Goal: Task Accomplishment & Management: Use online tool/utility

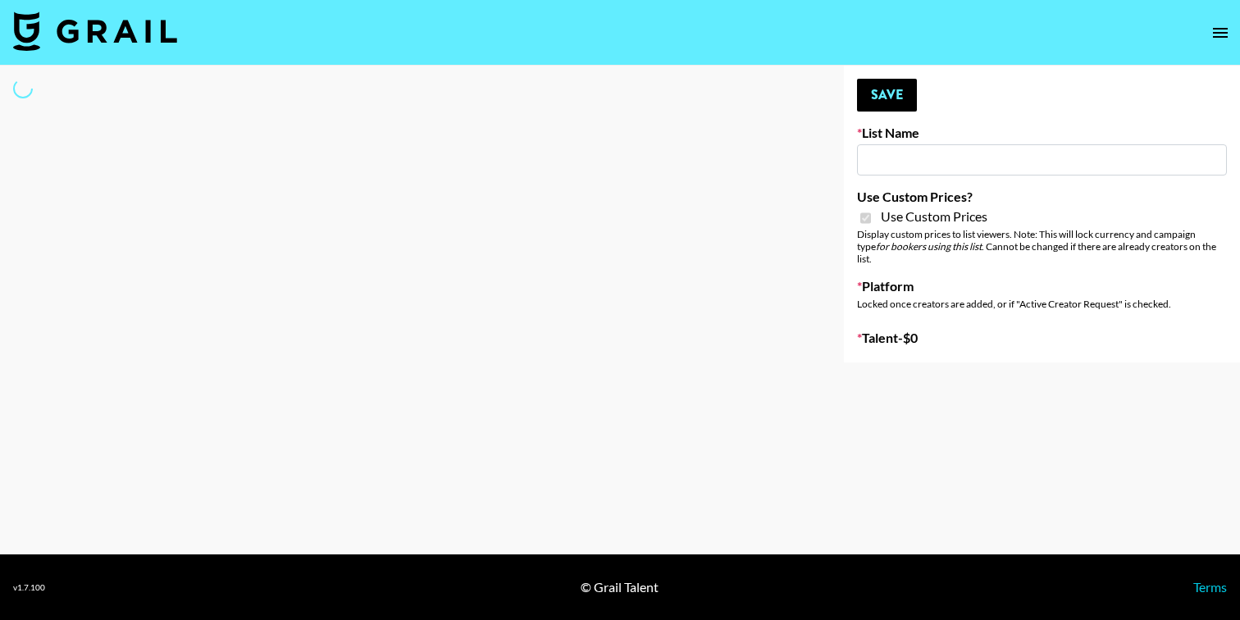
type input "[PERSON_NAME] ([DATE])"
checkbox input "true"
select select "Brand"
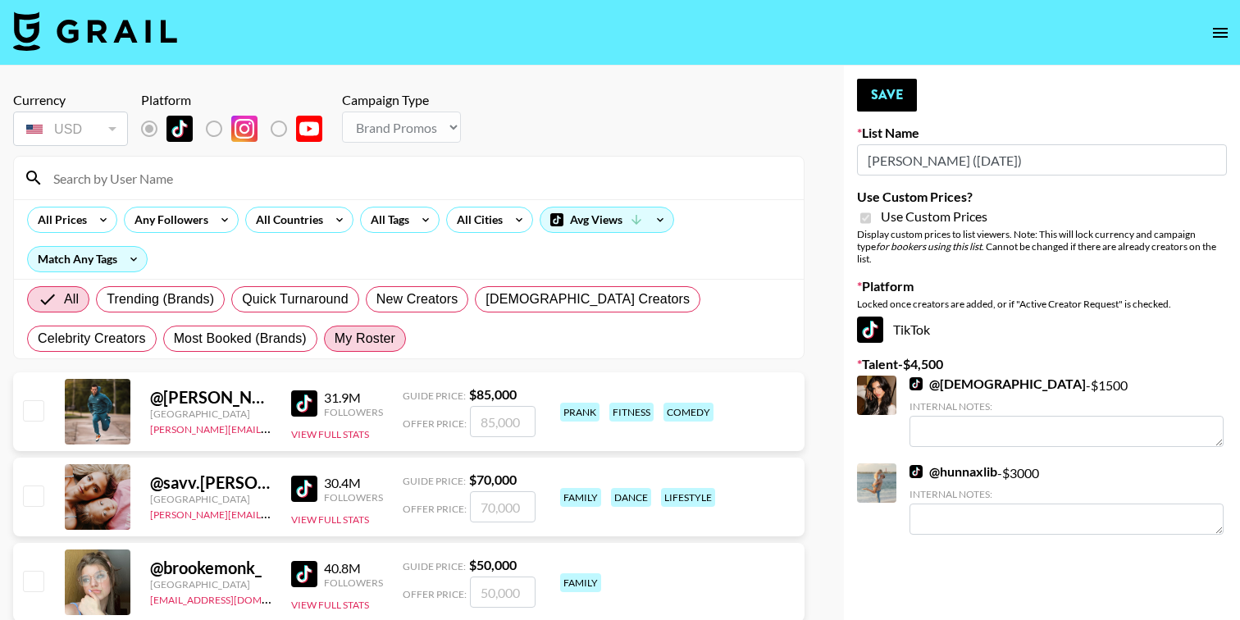
click at [324, 327] on label "My Roster" at bounding box center [365, 338] width 82 height 26
click at [335, 339] on input "My Roster" at bounding box center [335, 339] width 0 height 0
radio input "true"
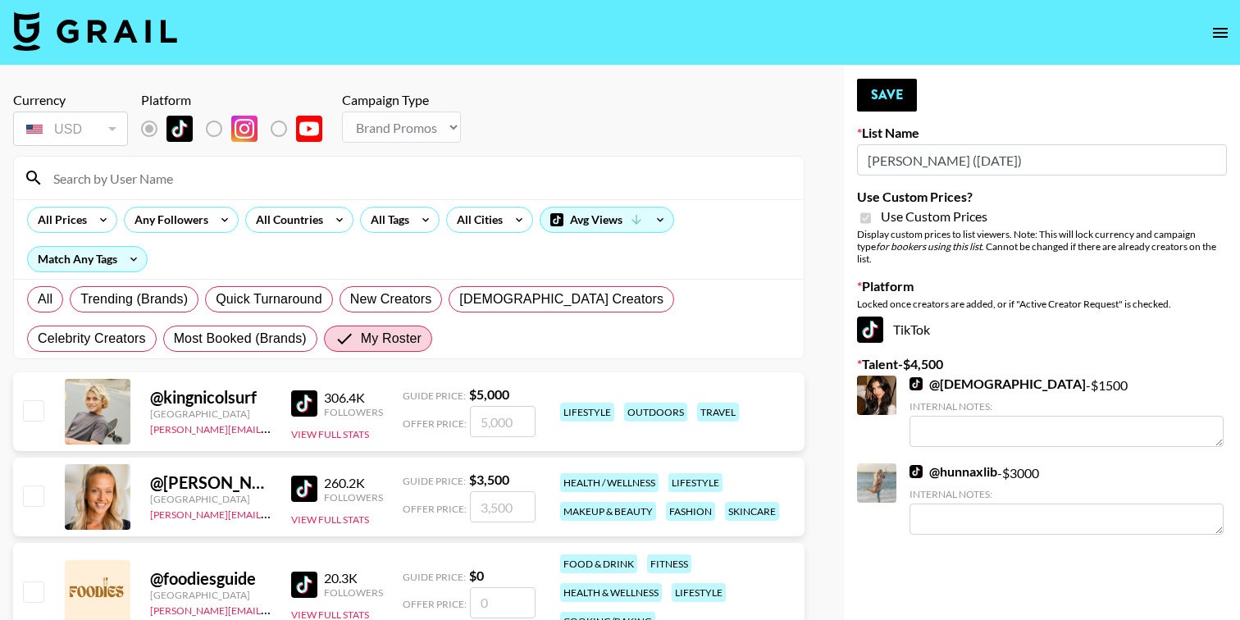
click at [39, 412] on input "checkbox" at bounding box center [33, 410] width 20 height 20
checkbox input "true"
drag, startPoint x: 513, startPoint y: 423, endPoint x: 423, endPoint y: 422, distance: 90.2
click at [423, 422] on div "Offer Price: 5000" at bounding box center [469, 421] width 133 height 31
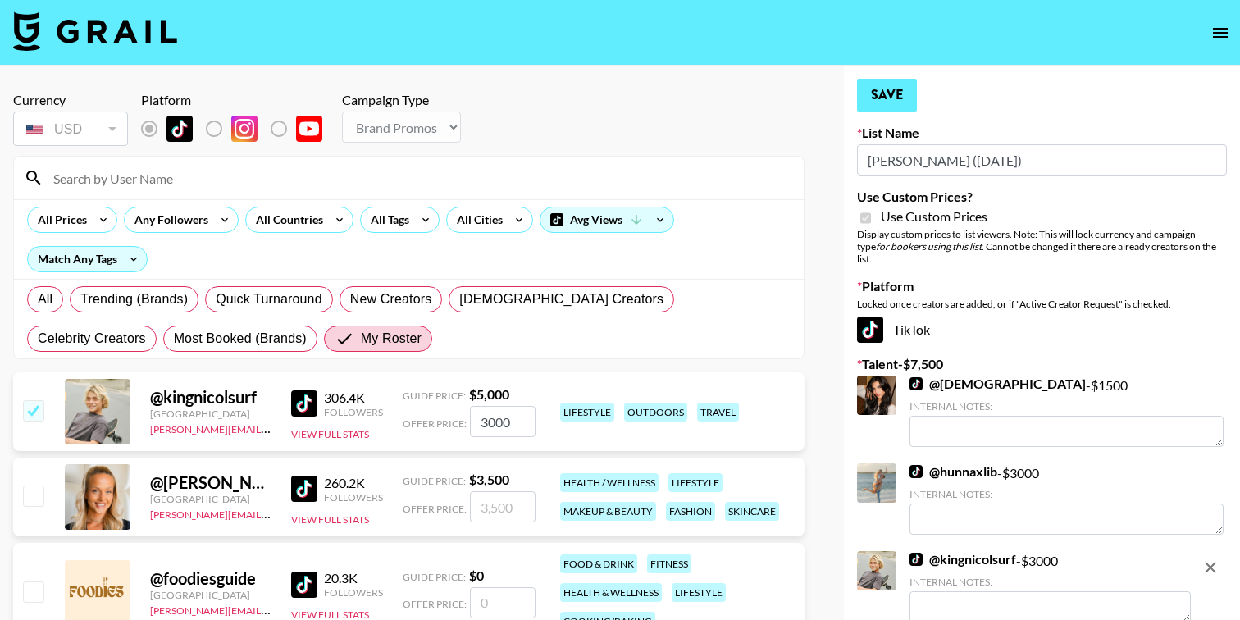
type input "3000"
click at [888, 107] on button "Save" at bounding box center [887, 95] width 60 height 33
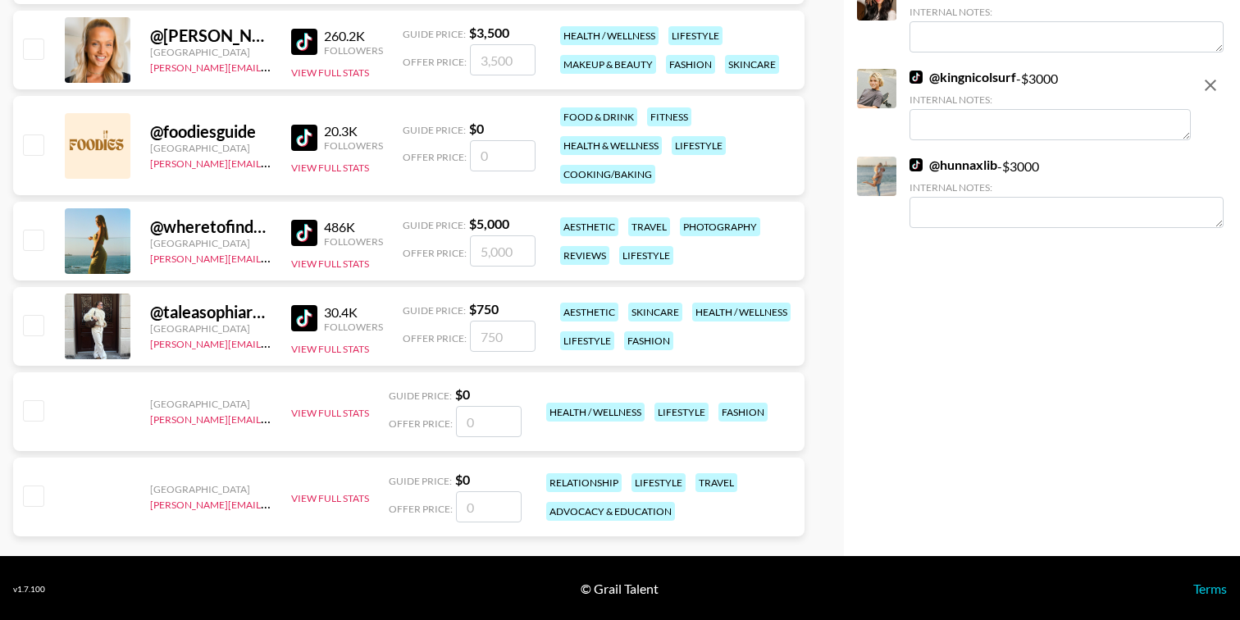
scroll to position [448, 0]
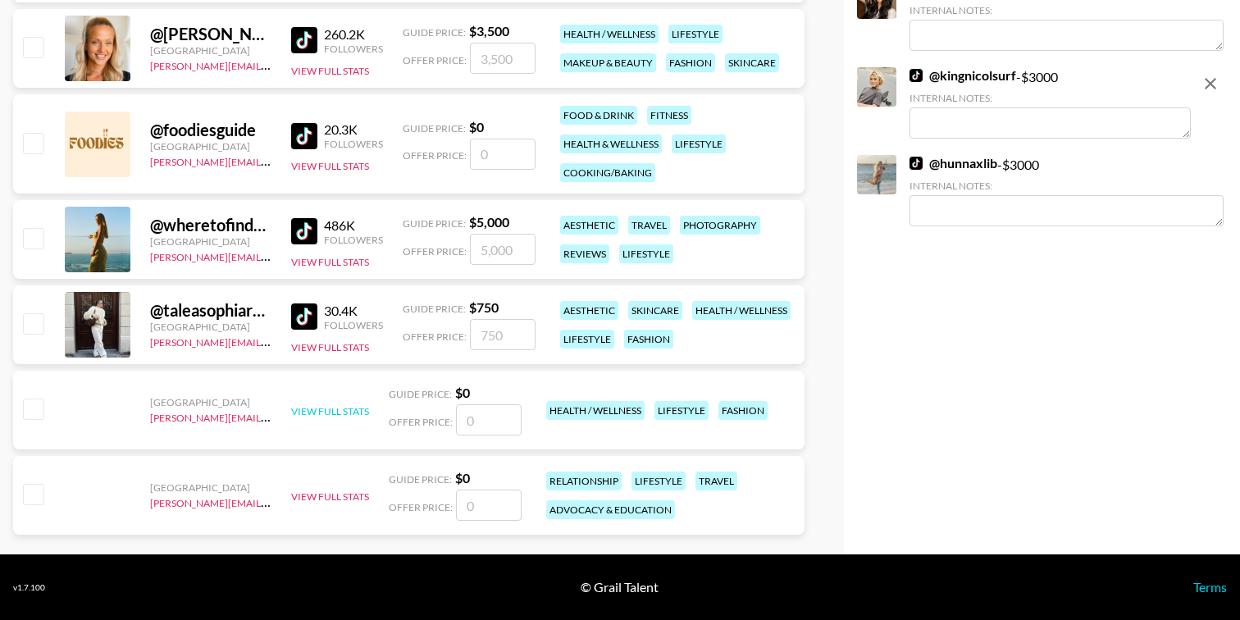
click at [326, 412] on button "View Full Stats" at bounding box center [330, 411] width 78 height 12
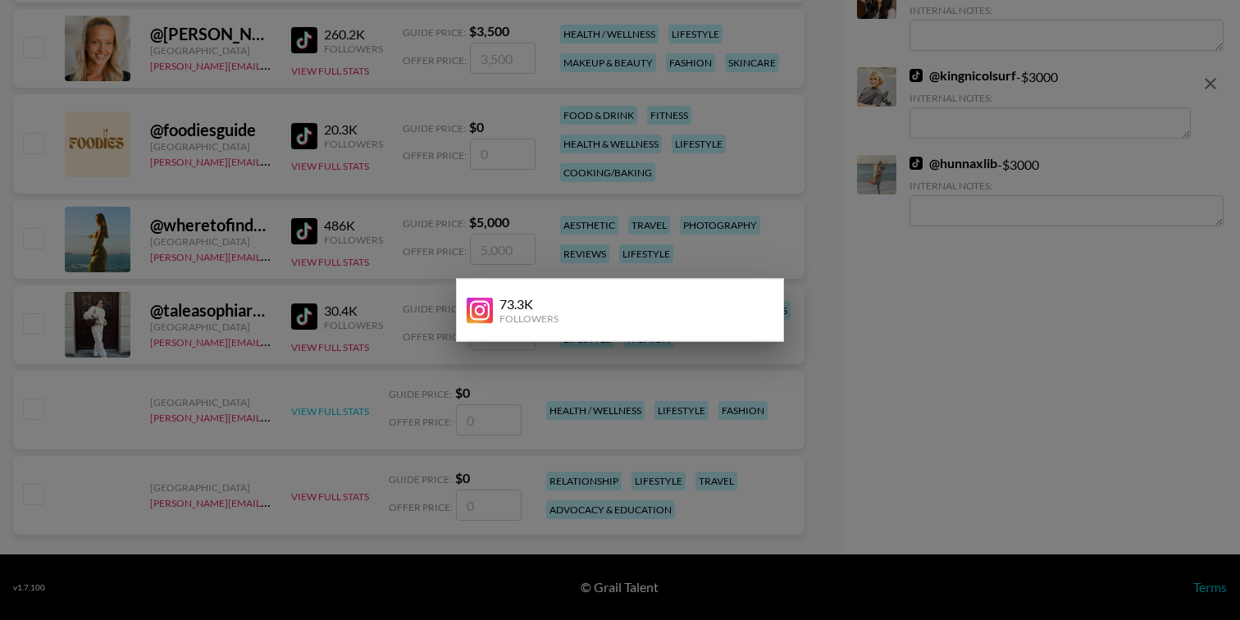
click at [326, 412] on div at bounding box center [620, 310] width 1240 height 620
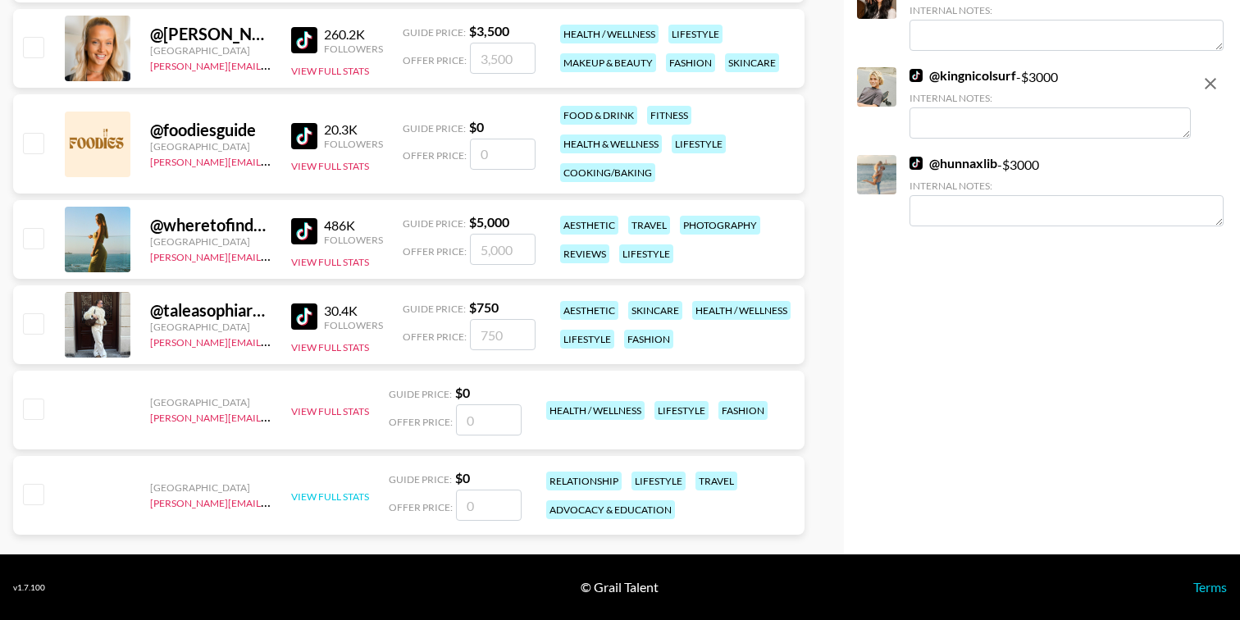
click at [329, 501] on button "View Full Stats" at bounding box center [330, 496] width 78 height 12
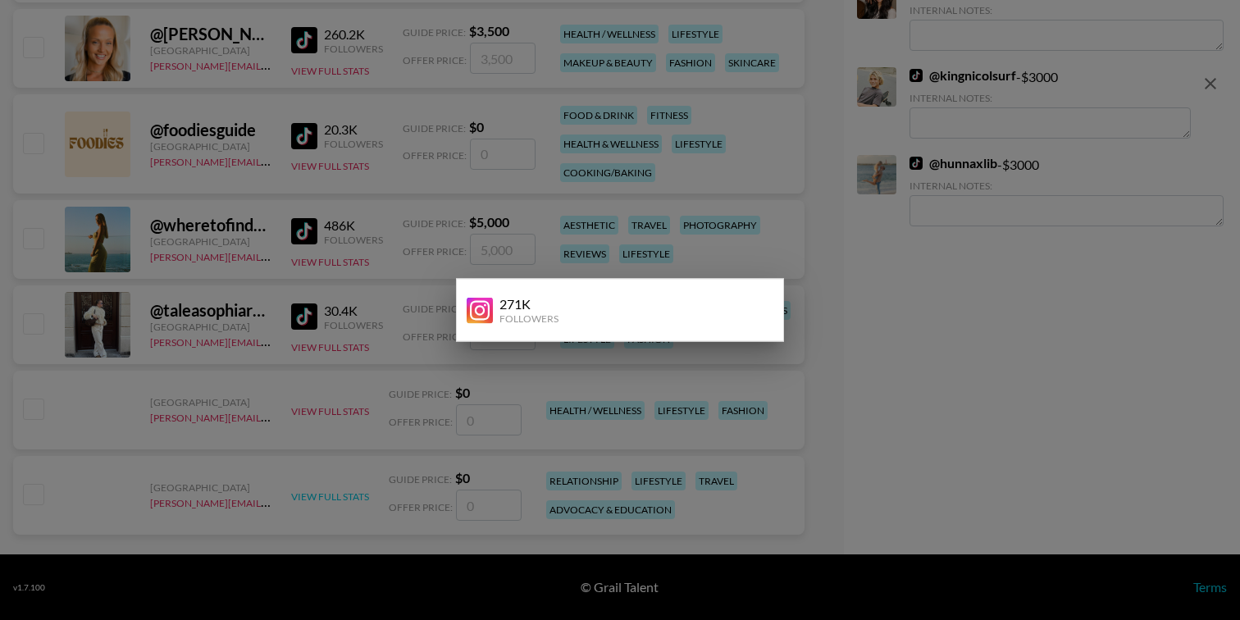
click at [329, 501] on div at bounding box center [620, 310] width 1240 height 620
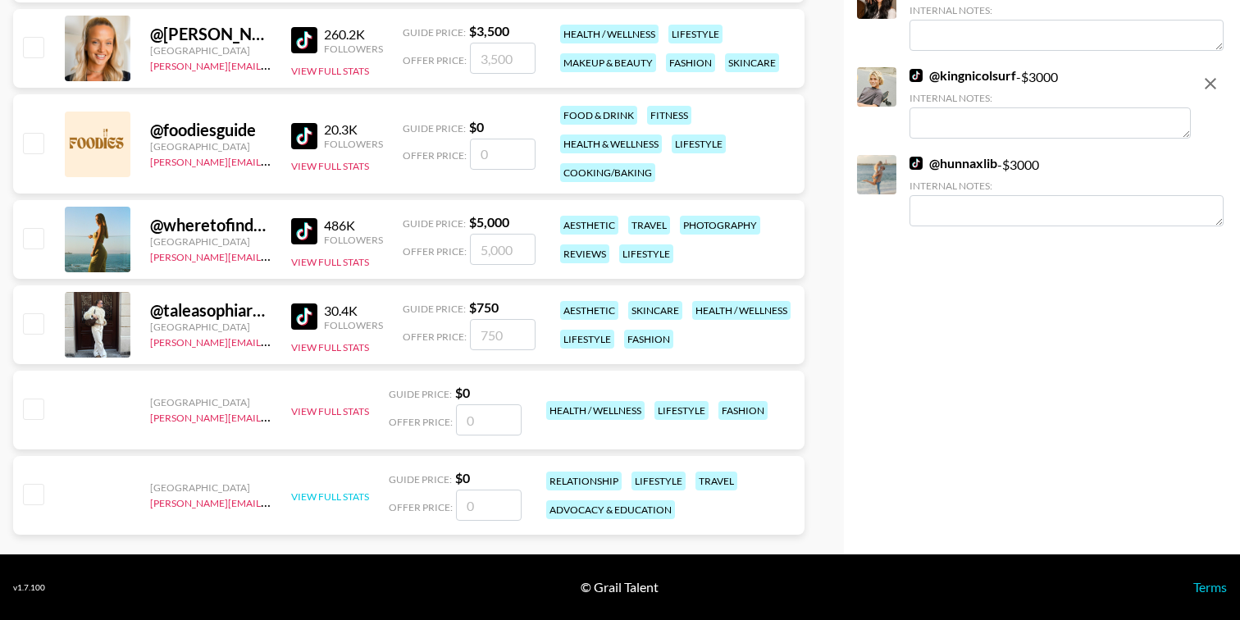
scroll to position [0, 0]
